Goal: Find specific page/section: Find specific page/section

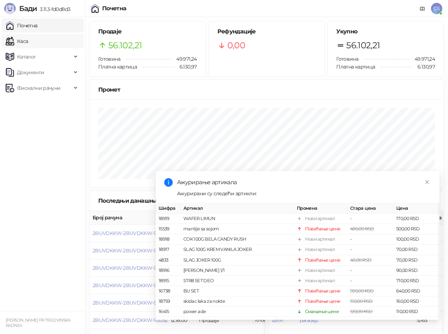
click at [28, 44] on link "Каса" at bounding box center [17, 41] width 22 height 14
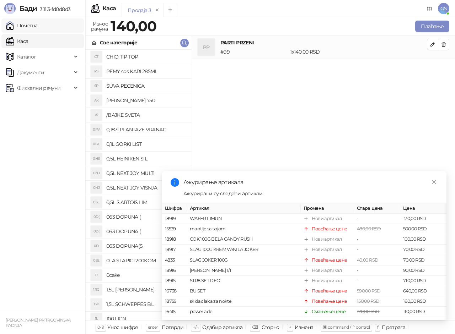
click at [38, 23] on link "Почетна" at bounding box center [22, 25] width 32 height 14
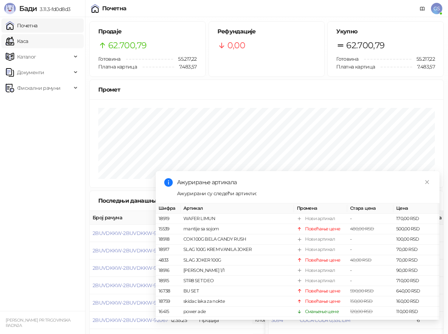
click at [28, 47] on link "Каса" at bounding box center [17, 41] width 22 height 14
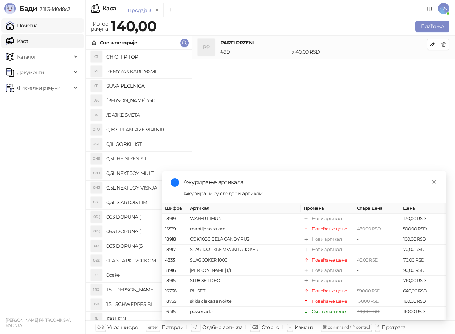
click at [38, 25] on link "Почетна" at bounding box center [22, 25] width 32 height 14
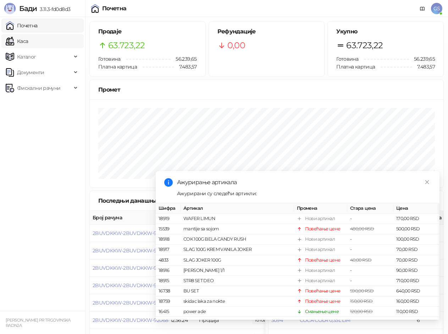
click at [28, 41] on link "Каса" at bounding box center [17, 41] width 22 height 14
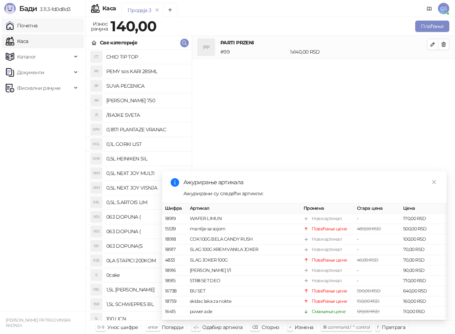
click at [38, 24] on link "Почетна" at bounding box center [22, 25] width 32 height 14
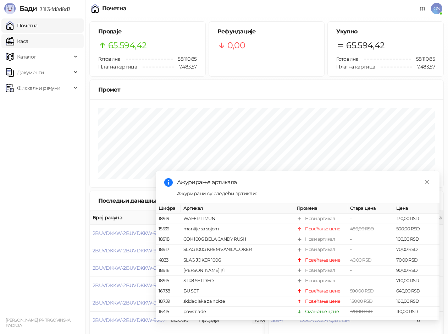
click at [28, 38] on link "Каса" at bounding box center [17, 41] width 22 height 14
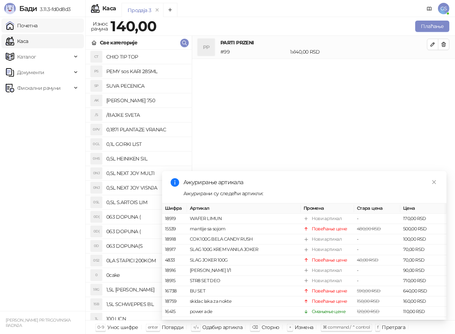
click at [38, 21] on link "Почетна" at bounding box center [22, 25] width 32 height 14
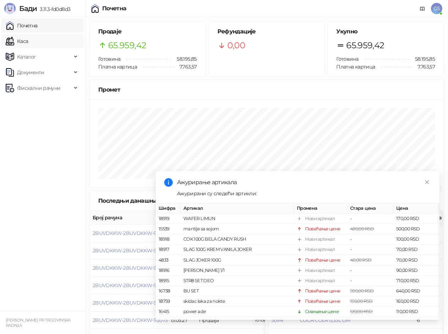
click at [28, 44] on link "Каса" at bounding box center [17, 41] width 22 height 14
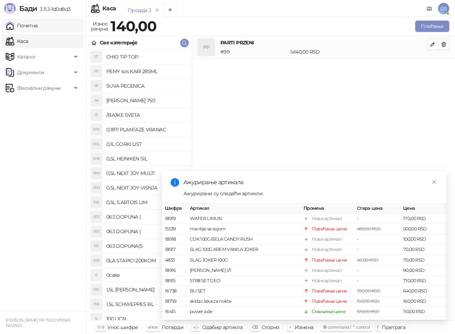
click at [38, 27] on link "Почетна" at bounding box center [22, 25] width 32 height 14
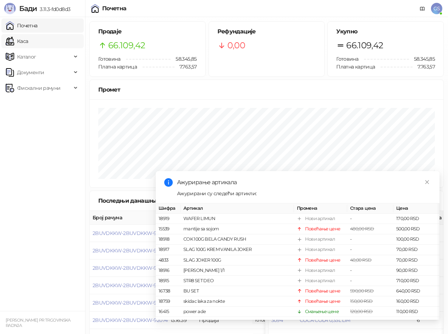
click at [28, 39] on link "Каса" at bounding box center [17, 41] width 22 height 14
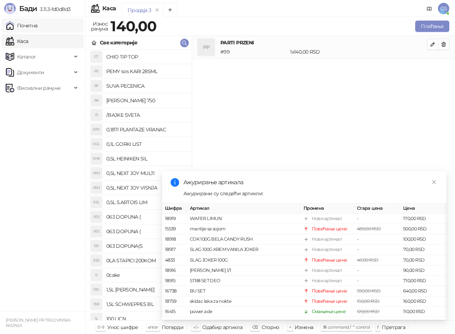
click at [38, 27] on link "Почетна" at bounding box center [22, 25] width 32 height 14
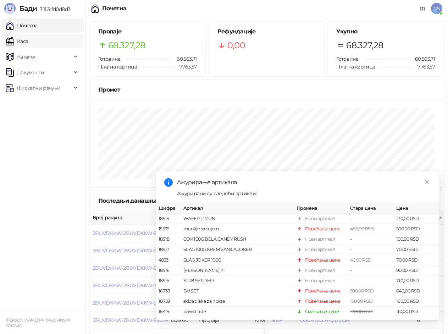
click at [28, 43] on link "Каса" at bounding box center [17, 41] width 22 height 14
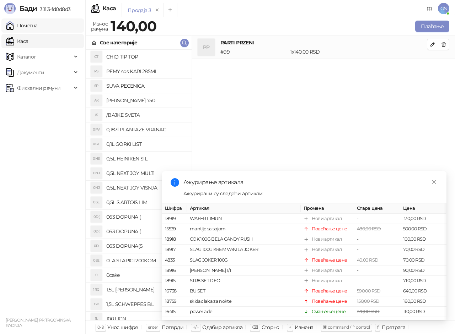
click at [38, 24] on link "Почетна" at bounding box center [22, 25] width 32 height 14
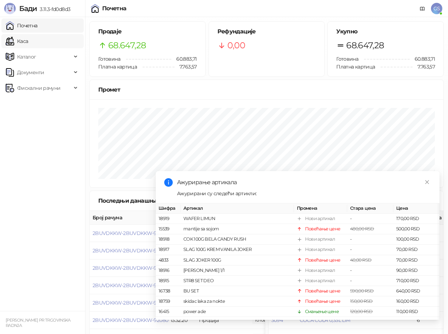
click at [28, 45] on link "Каса" at bounding box center [17, 41] width 22 height 14
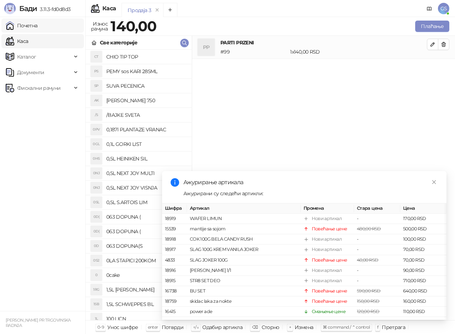
click at [38, 28] on link "Почетна" at bounding box center [22, 25] width 32 height 14
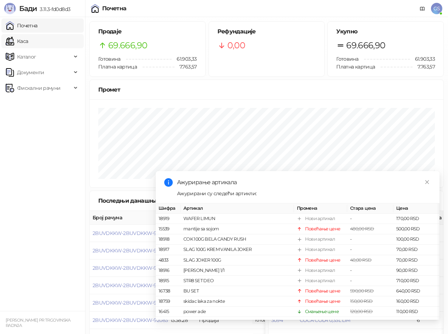
click at [28, 36] on link "Каса" at bounding box center [17, 41] width 22 height 14
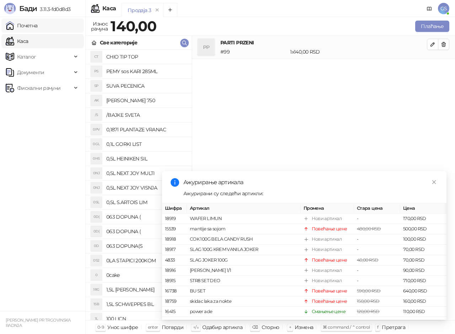
click at [38, 27] on link "Почетна" at bounding box center [22, 25] width 32 height 14
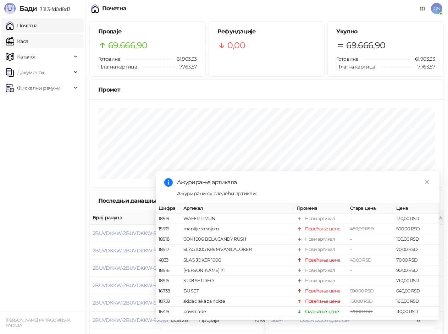
click at [28, 43] on link "Каса" at bounding box center [17, 41] width 22 height 14
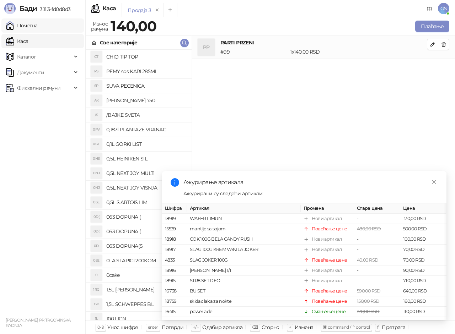
click at [38, 26] on link "Почетна" at bounding box center [22, 25] width 32 height 14
